Goal: Task Accomplishment & Management: Use online tool/utility

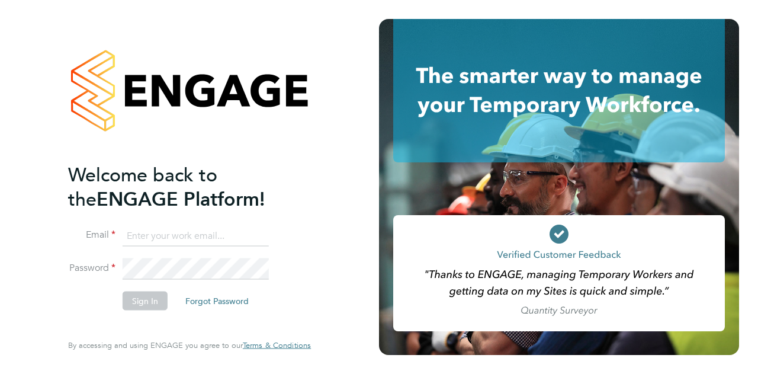
type input "chris.allen@wates.co.uk"
click at [261, 229] on input "chris.allen@wates.co.uk" at bounding box center [196, 235] width 146 height 21
click at [151, 300] on button "Sign In" at bounding box center [145, 300] width 45 height 19
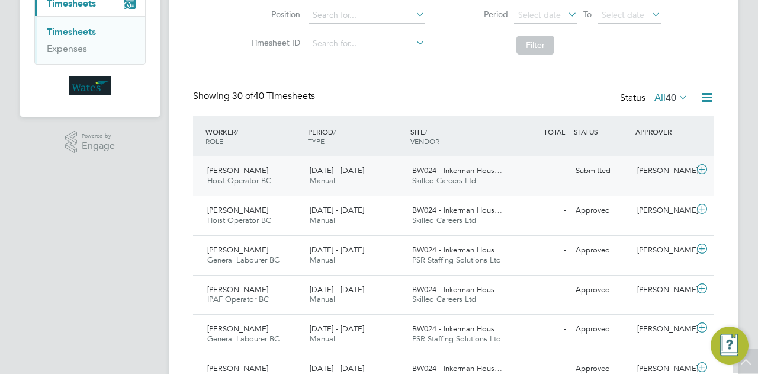
click at [454, 173] on span "BW024 - Inkerman Hous…" at bounding box center [457, 170] width 90 height 10
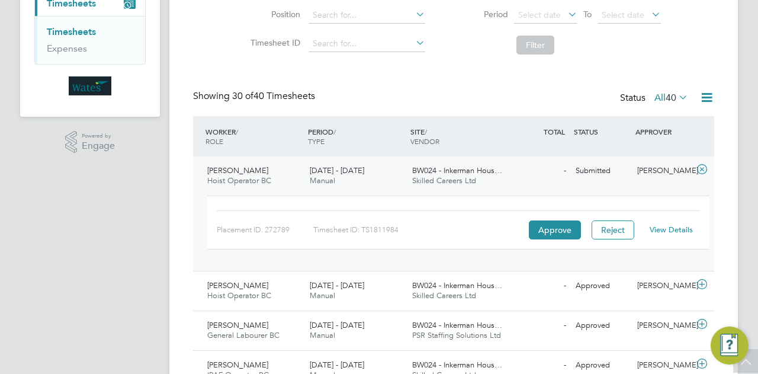
click at [683, 226] on link "View Details" at bounding box center [671, 230] width 43 height 10
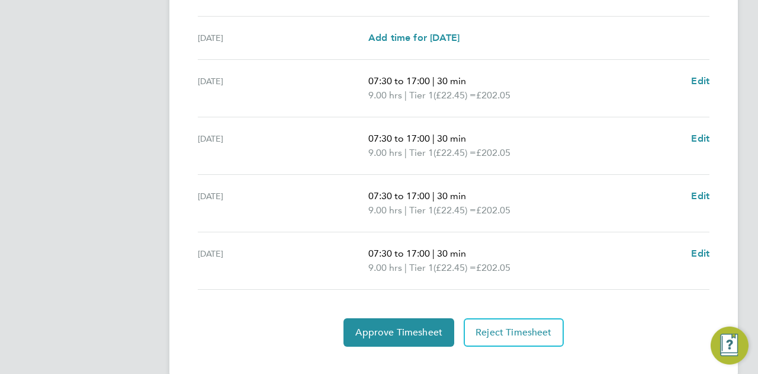
scroll to position [466, 0]
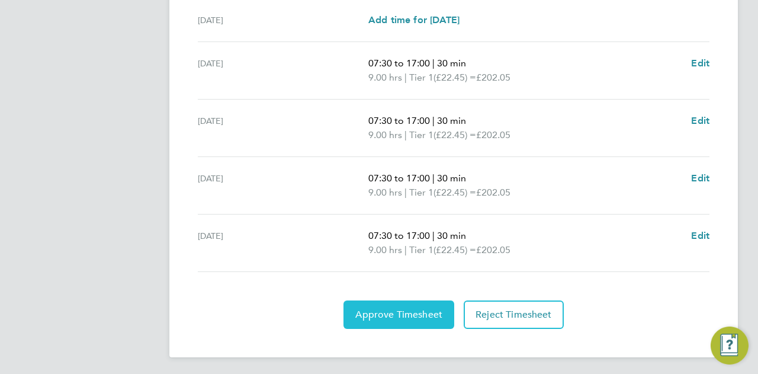
click at [393, 310] on span "Approve Timesheet" at bounding box center [399, 315] width 87 height 12
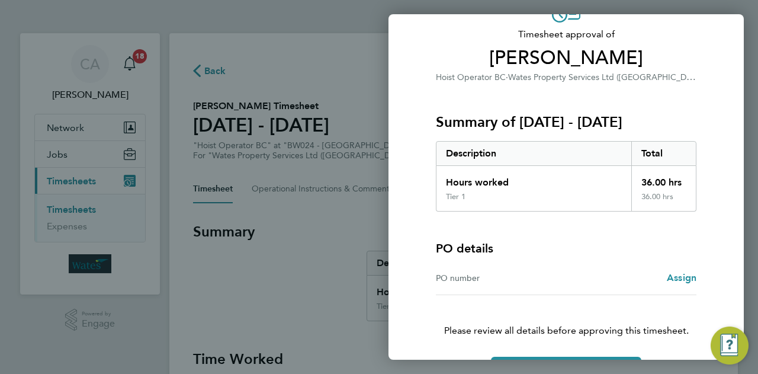
scroll to position [111, 0]
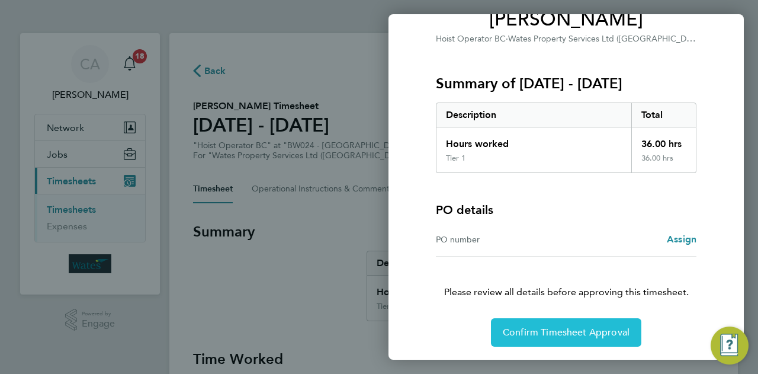
click at [581, 329] on span "Confirm Timesheet Approval" at bounding box center [566, 333] width 127 height 12
